Goal: Transaction & Acquisition: Obtain resource

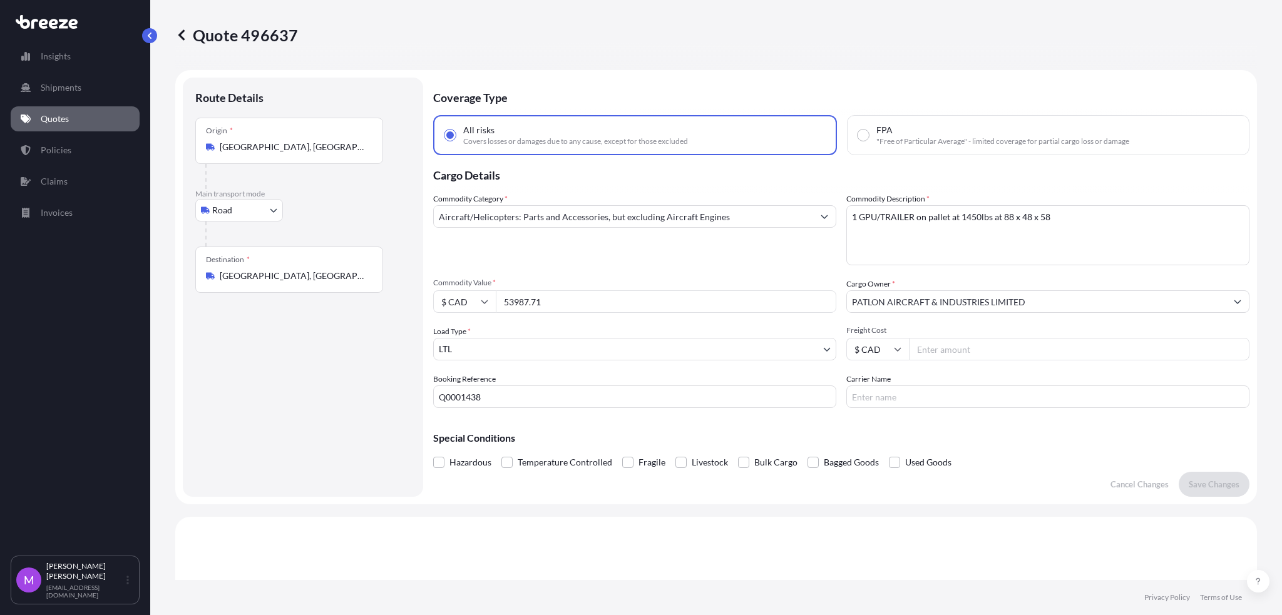
select select "Road"
select select "1"
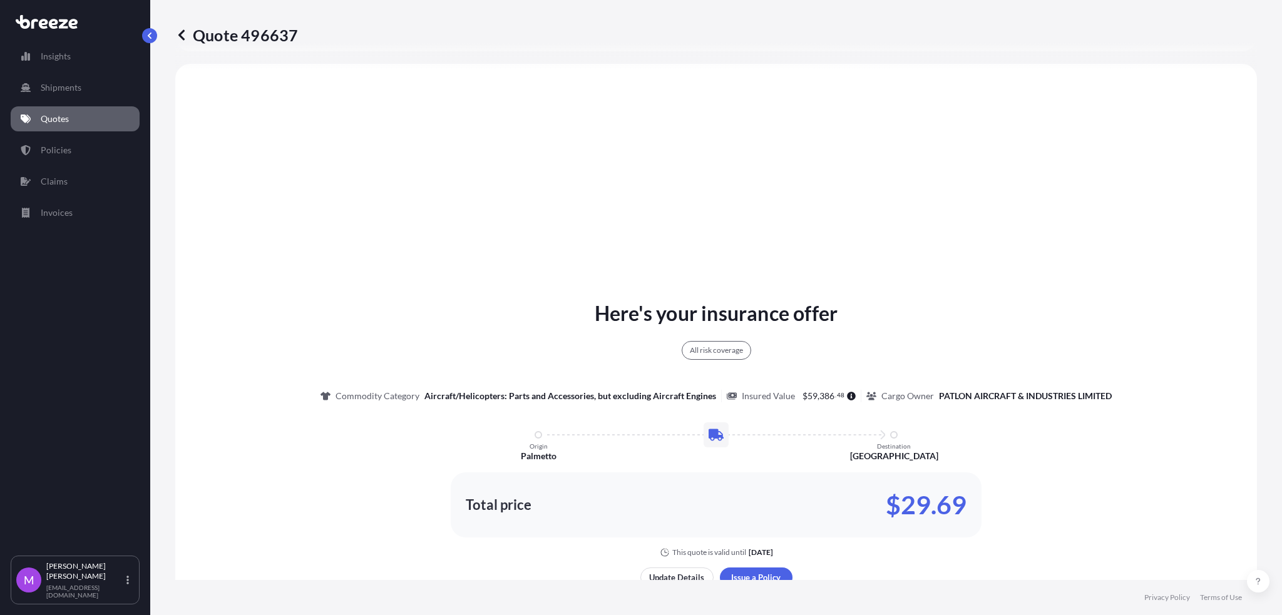
scroll to position [774, 0]
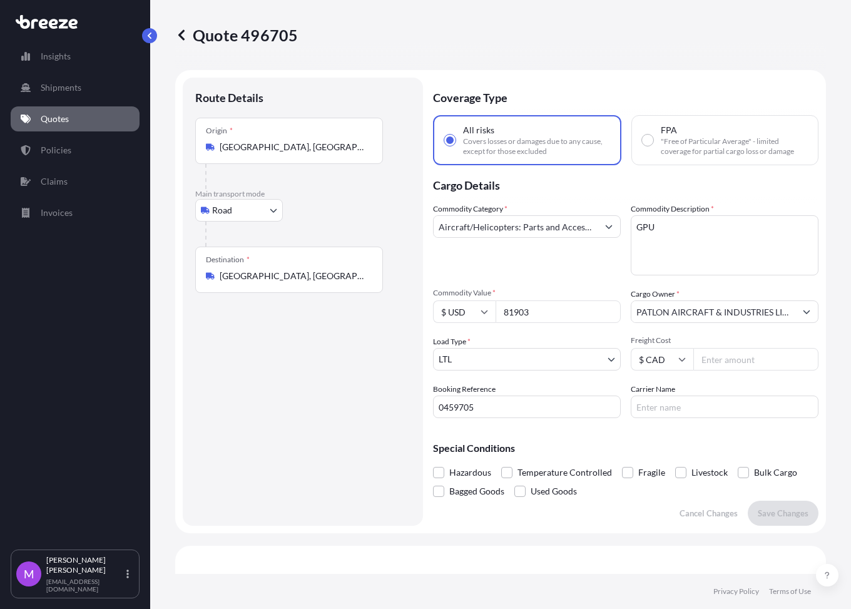
select select "Road"
select select "1"
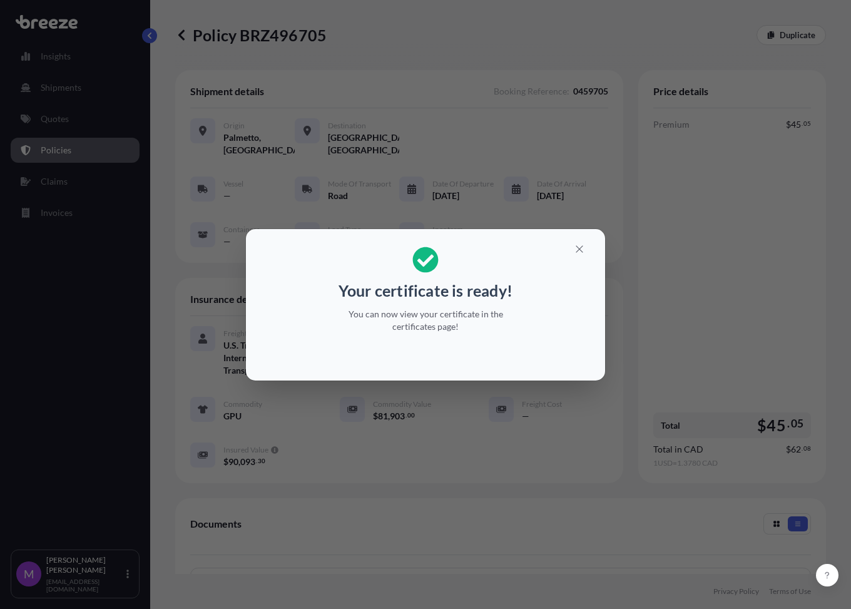
click at [538, 412] on div "Your certificate is ready! You can now view your certificate in the certificate…" at bounding box center [425, 305] width 851 height 610
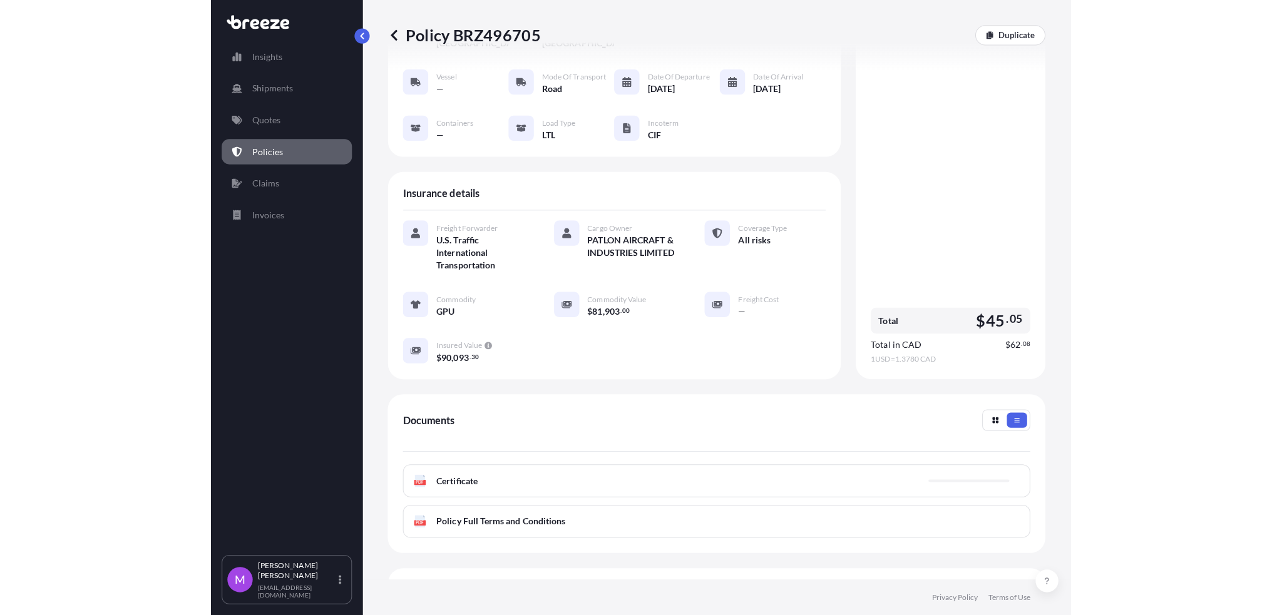
scroll to position [214, 0]
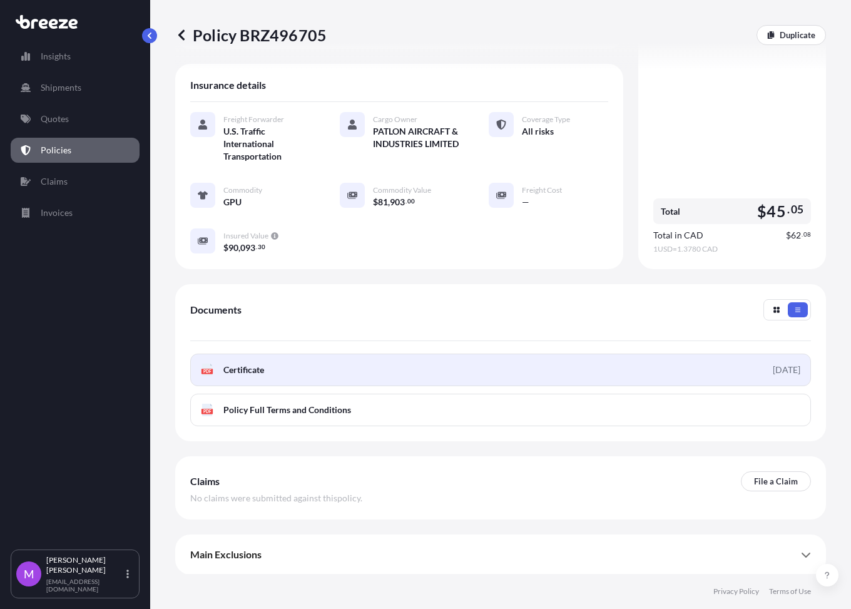
click at [428, 383] on link "PDF Certificate 2025-08-13" at bounding box center [500, 370] width 621 height 33
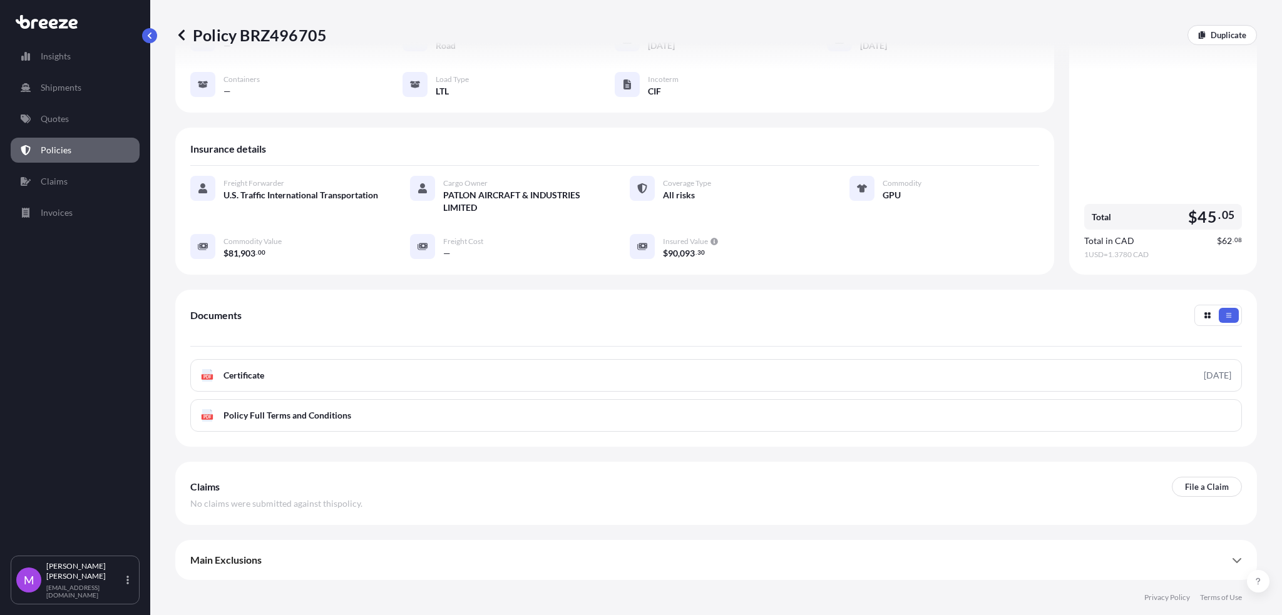
scroll to position [137, 0]
